Goal: Transaction & Acquisition: Purchase product/service

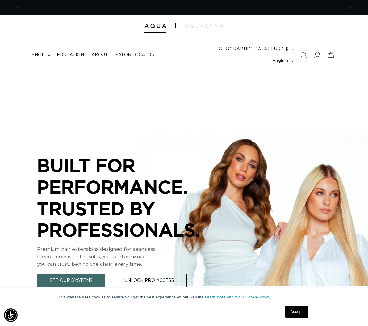
scroll to position [0, 324]
click at [318, 52] on icon at bounding box center [317, 55] width 6 height 6
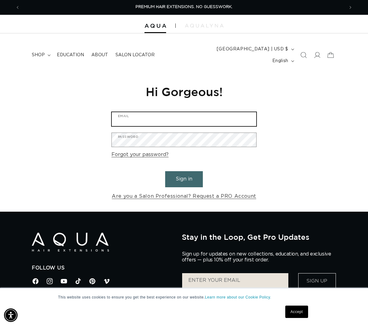
type input "tayfaulkner8@gmail.com"
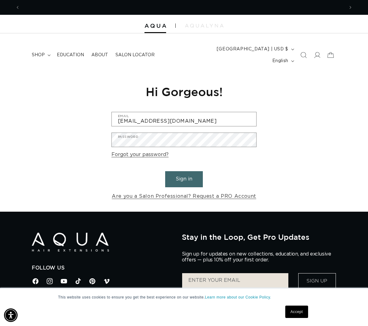
scroll to position [0, 648]
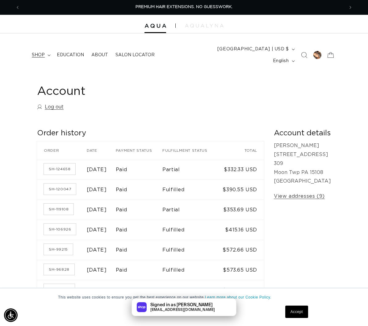
click at [45, 51] on summary "shop" at bounding box center [40, 54] width 25 height 13
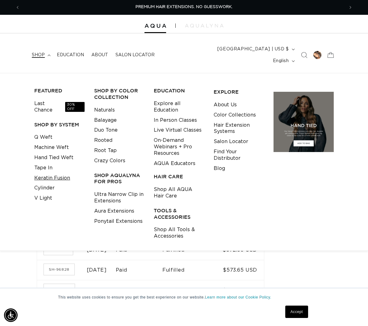
click at [57, 173] on link "Keratin Fusion" at bounding box center [52, 178] width 36 height 10
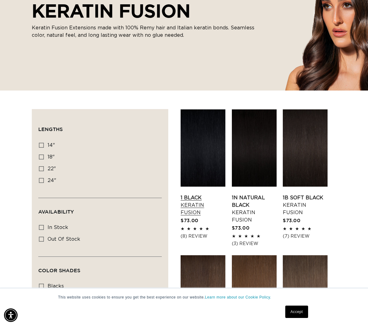
scroll to position [122, 0]
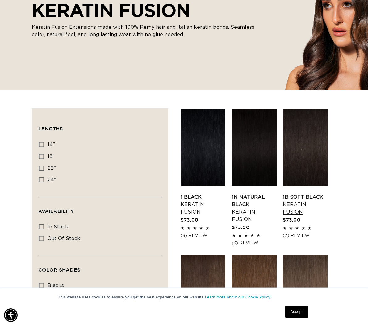
click at [301, 193] on link "1B Soft Black Keratin Fusion" at bounding box center [305, 204] width 45 height 22
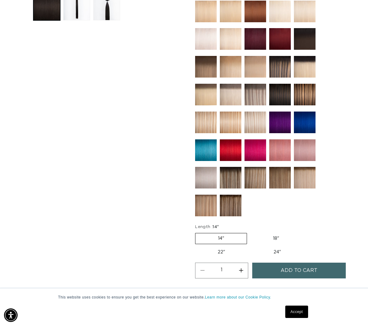
scroll to position [0, 648]
click at [238, 267] on button "Increase quantity for 1B Soft Black - Keratin Fusion" at bounding box center [241, 270] width 14 height 16
click at [238, 266] on button "Increase quantity for 1B Soft Black - Keratin Fusion" at bounding box center [241, 270] width 14 height 16
type input "3"
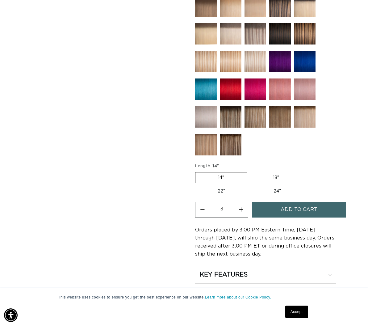
scroll to position [0, 324]
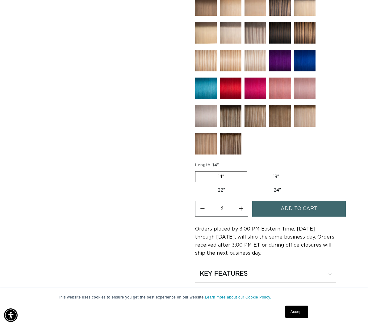
click at [291, 205] on span "Add to cart" at bounding box center [299, 209] width 37 height 16
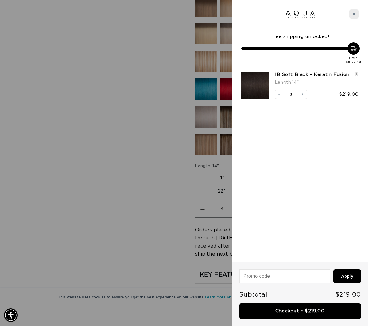
click at [352, 13] on div "Close cart" at bounding box center [354, 13] width 9 height 9
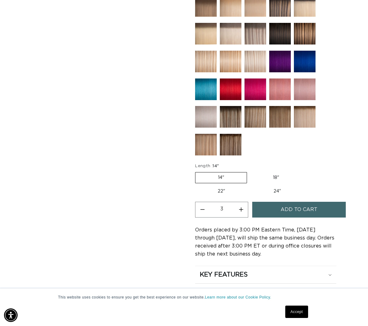
click at [272, 172] on label "18" Variant sold out or unavailable" at bounding box center [275, 177] width 51 height 10
click at [250, 171] on input "18" Variant sold out or unavailable" at bounding box center [250, 171] width 0 height 0
radio input "true"
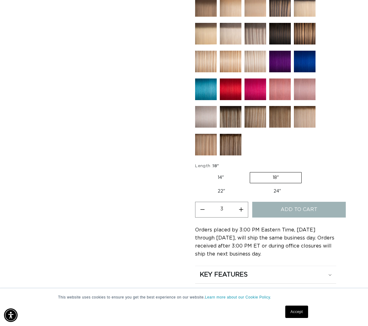
type input "1"
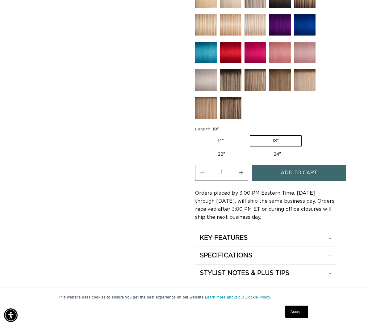
click at [220, 149] on label "22" Variant sold out or unavailable" at bounding box center [221, 154] width 52 height 10
click at [305, 134] on input "22" Variant sold out or unavailable" at bounding box center [305, 134] width 0 height 0
radio input "true"
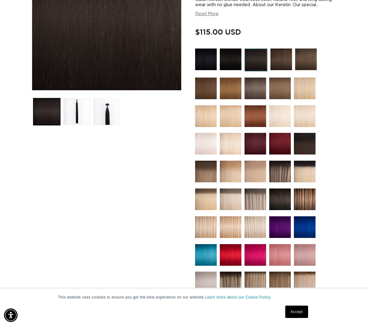
click at [297, 309] on link "Accept" at bounding box center [296, 311] width 23 height 12
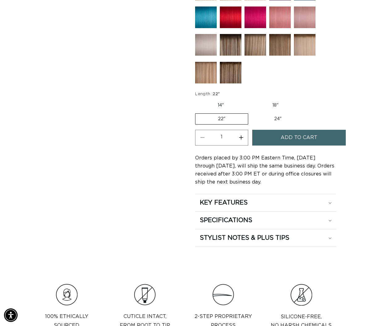
scroll to position [0, 648]
click at [226, 103] on label "14" Variant sold out or unavailable" at bounding box center [220, 105] width 51 height 10
click at [197, 99] on input "14" Variant sold out or unavailable" at bounding box center [197, 99] width 0 height 0
radio input "true"
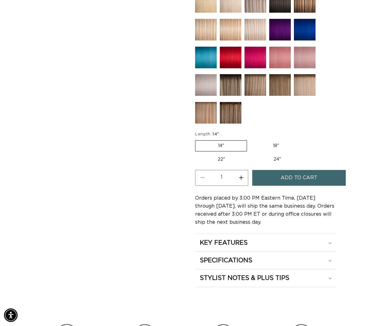
scroll to position [361, 0]
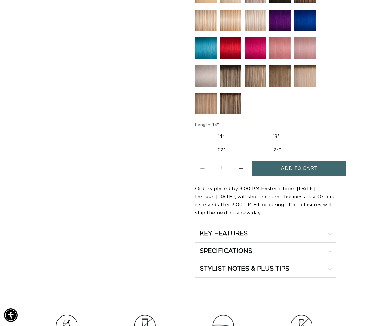
click at [307, 167] on span "Add to cart" at bounding box center [299, 169] width 37 height 16
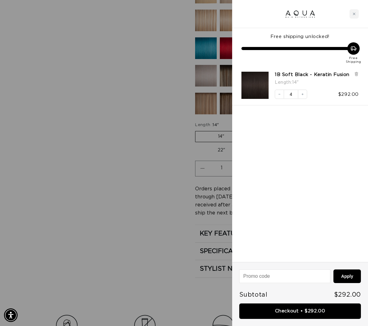
scroll to position [0, 0]
click at [279, 99] on button "Decrease quantity" at bounding box center [279, 94] width 9 height 9
click at [155, 175] on div at bounding box center [184, 163] width 368 height 326
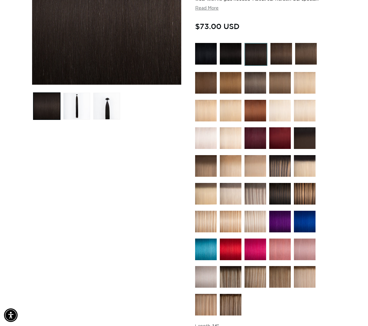
scroll to position [157, 0]
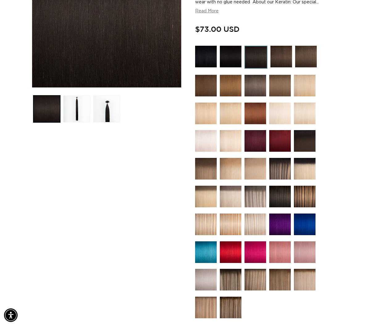
click at [230, 215] on img at bounding box center [231, 224] width 22 height 22
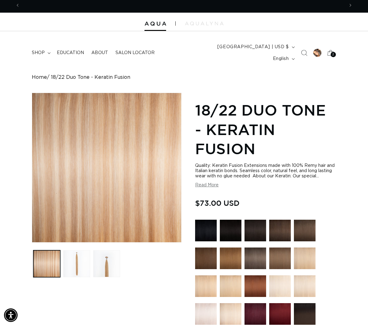
scroll to position [0, 324]
